Goal: Check status

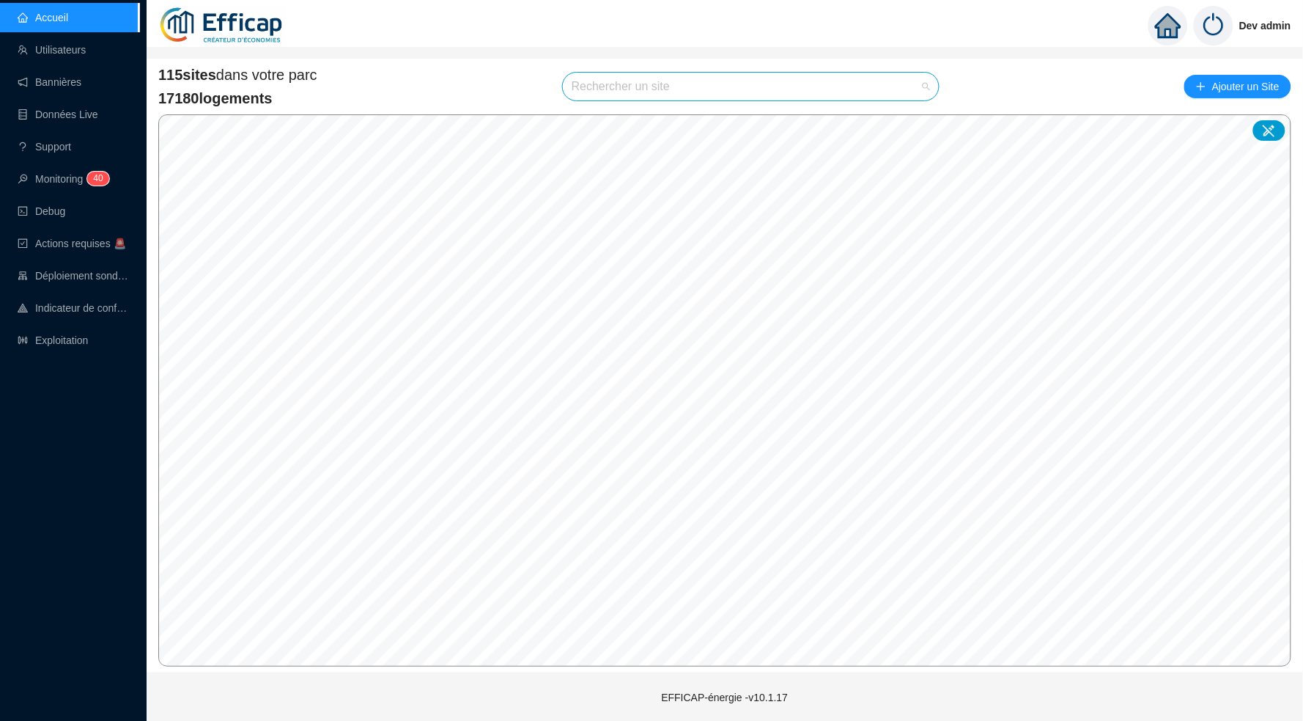
click at [702, 84] on input "search" at bounding box center [744, 87] width 345 height 28
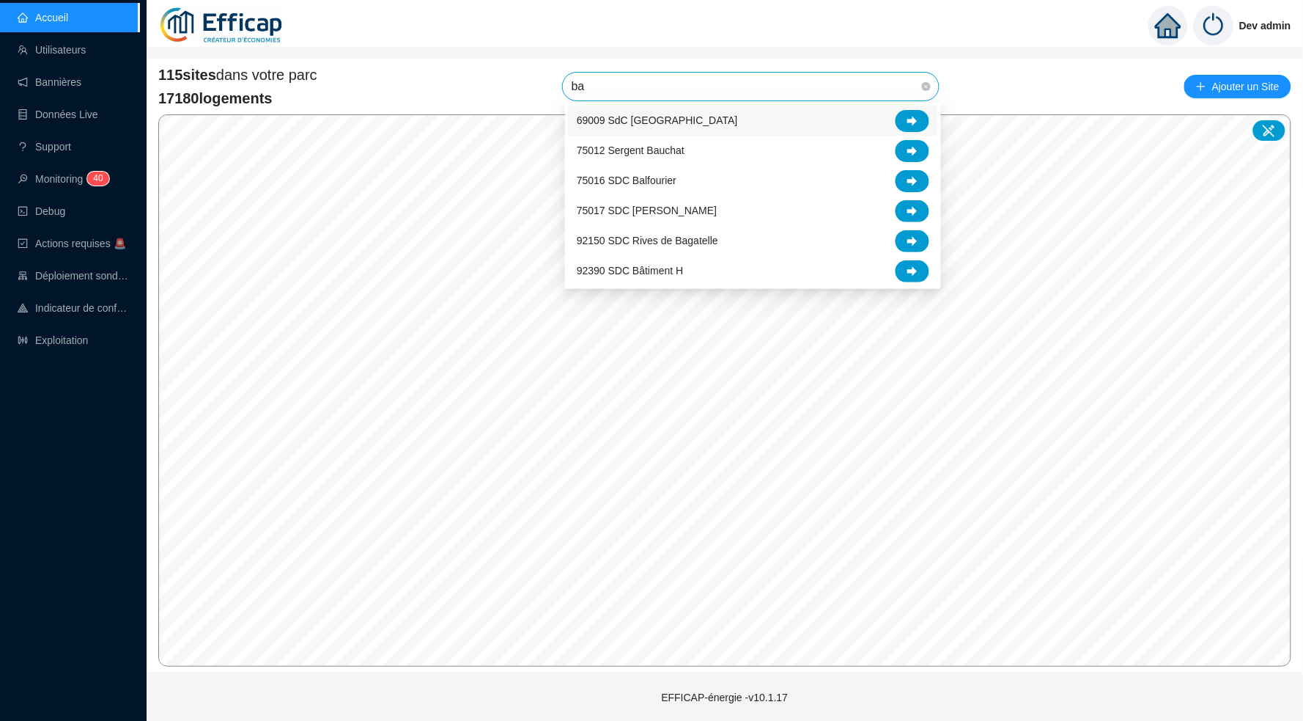
type input "[MEDICAL_DATA]"
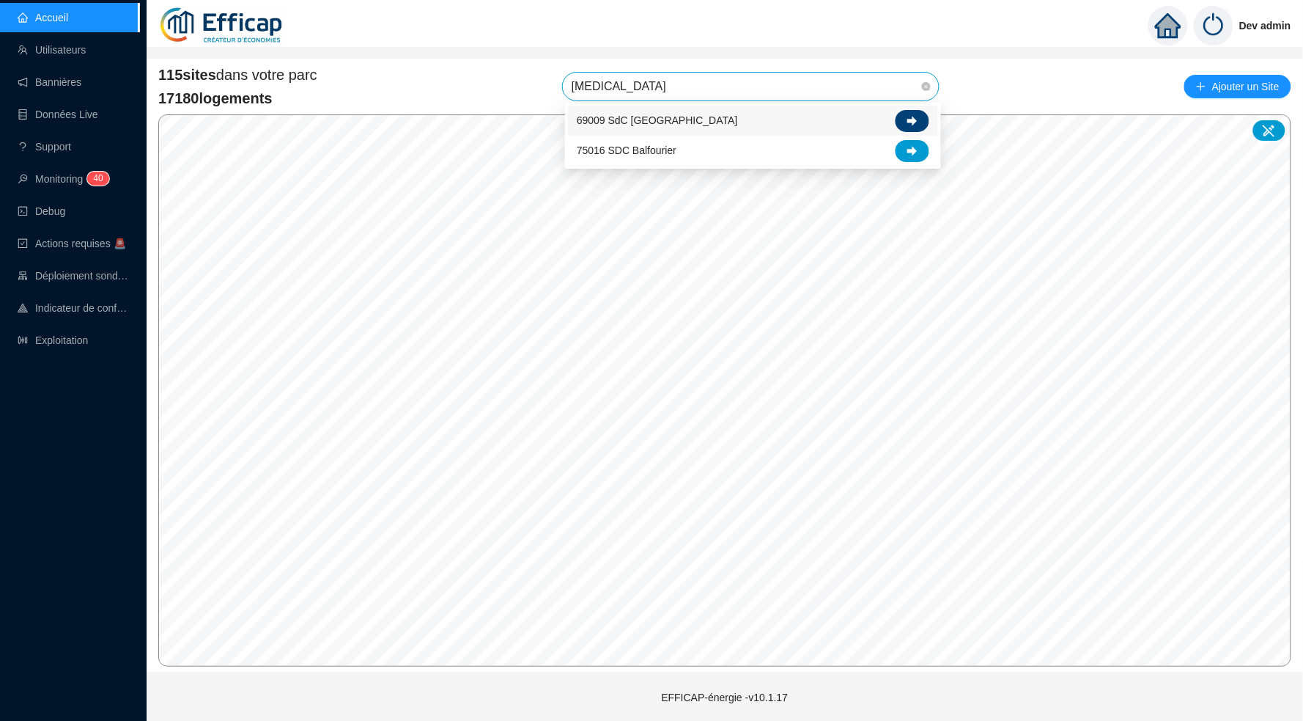
click at [908, 123] on icon at bounding box center [913, 121] width 10 height 10
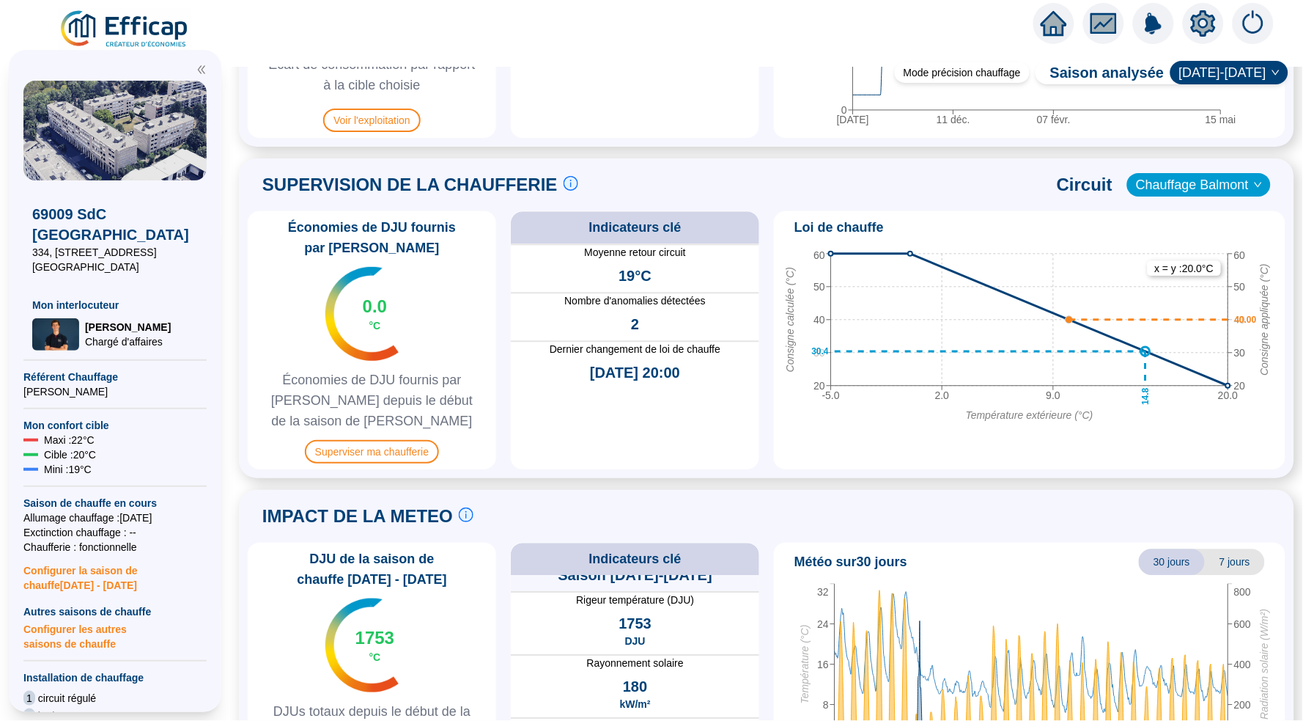
scroll to position [17, 0]
click at [387, 430] on div "Économies de DJU fournis par Efficap 0.0 °C Économies de DJU fournis par Effica…" at bounding box center [372, 340] width 249 height 258
click at [418, 450] on span "Superviser ma chaufferie" at bounding box center [372, 451] width 134 height 23
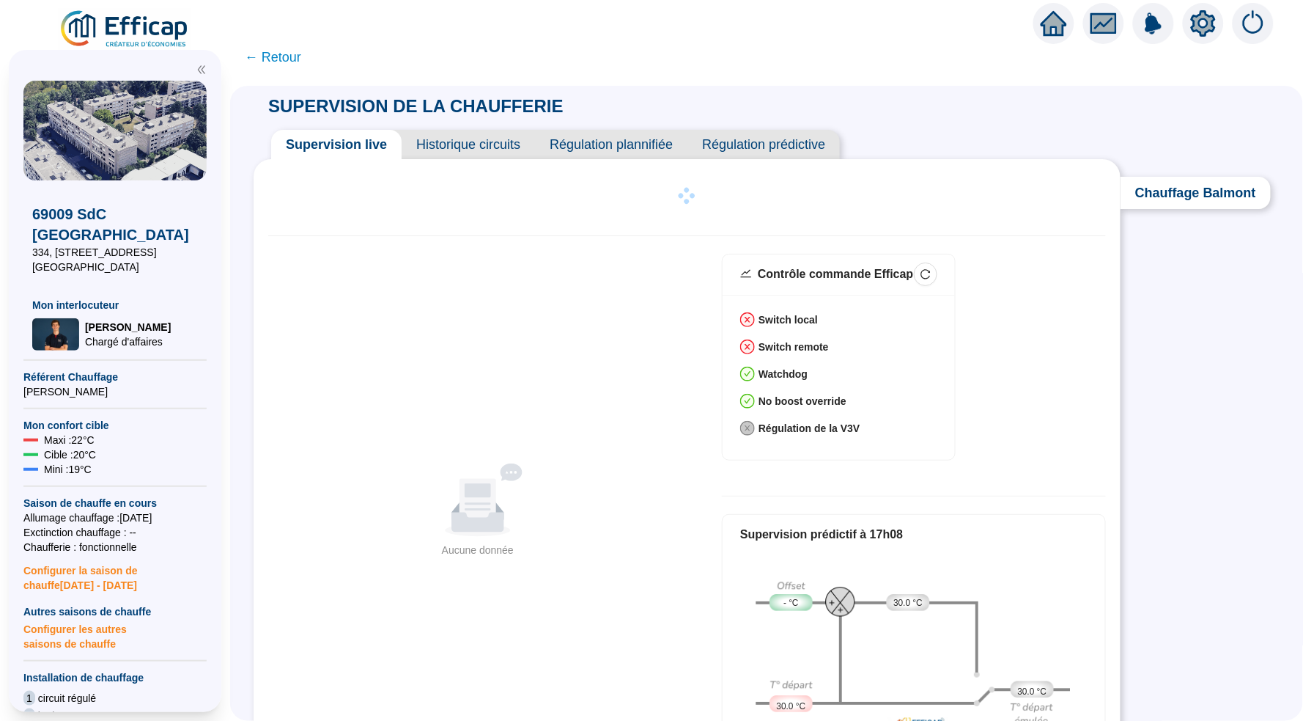
click at [478, 145] on span "Historique circuits" at bounding box center [468, 144] width 133 height 29
